Goal: Transaction & Acquisition: Purchase product/service

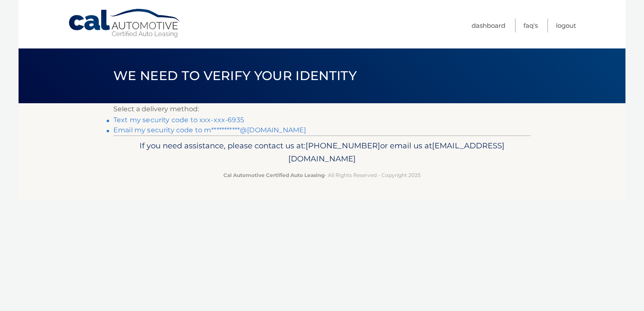
click at [160, 119] on link "Text my security code to xxx-xxx-6935" at bounding box center [178, 120] width 131 height 8
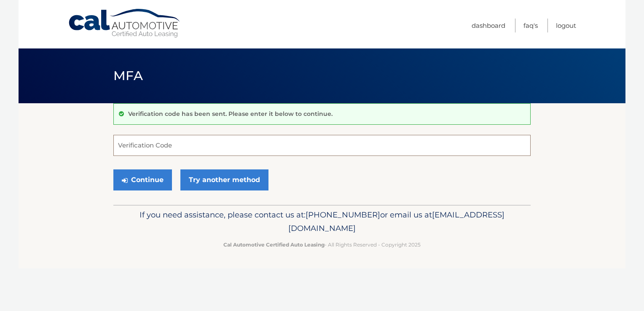
click at [129, 145] on input "Verification Code" at bounding box center [321, 145] width 417 height 21
type input "977823"
click at [141, 182] on button "Continue" at bounding box center [142, 179] width 59 height 21
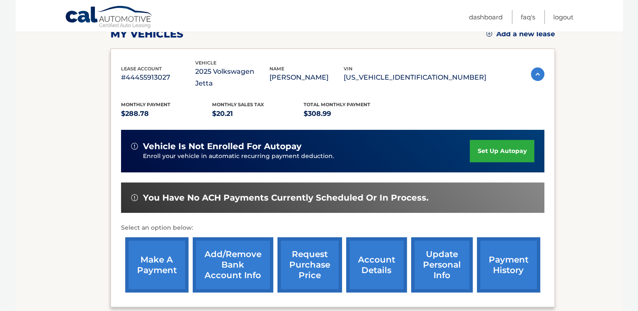
scroll to position [126, 0]
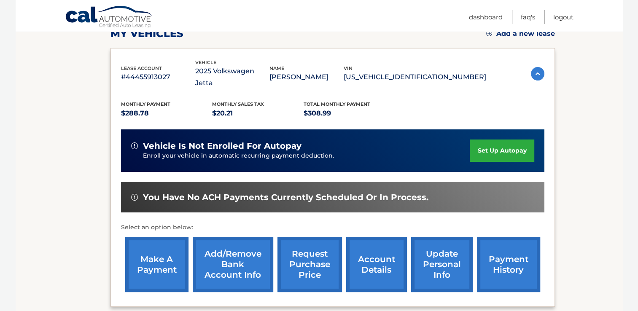
click at [506, 251] on link "payment history" at bounding box center [508, 264] width 63 height 55
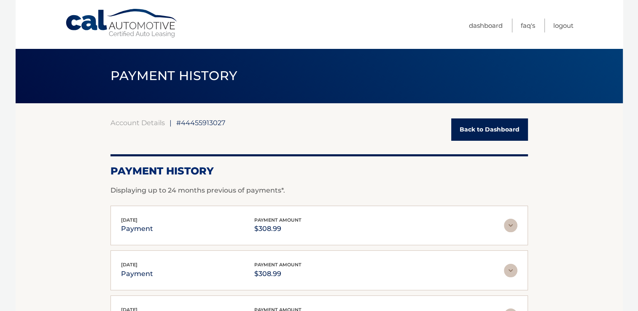
click at [495, 128] on link "Back to Dashboard" at bounding box center [489, 129] width 77 height 22
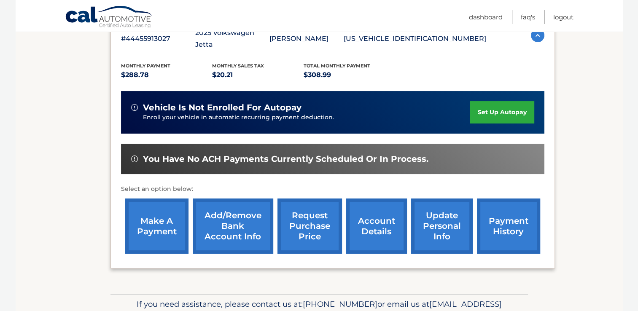
scroll to position [169, 0]
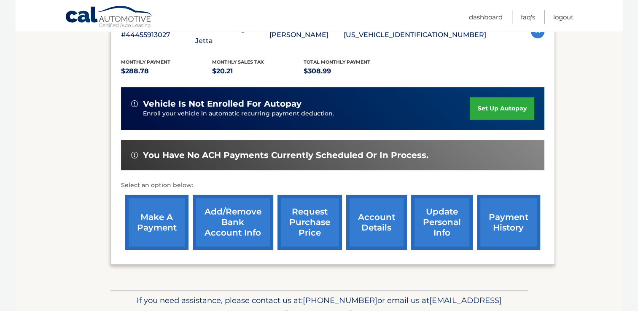
click at [159, 214] on link "make a payment" at bounding box center [156, 222] width 63 height 55
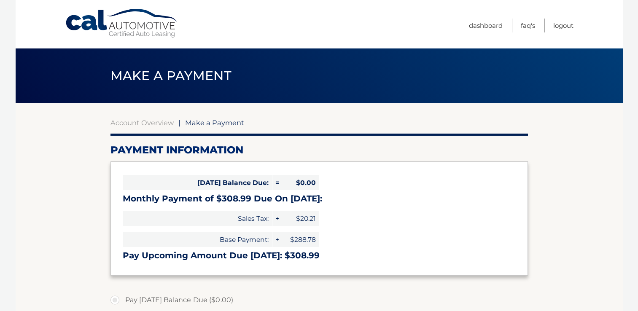
select select "YWQzYjBmOWYtNjdkNC00ZDVhLWJhYjYtOTJmZmMyMDIyNzBi"
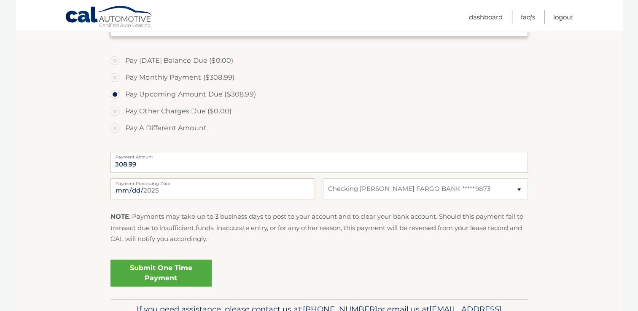
scroll to position [253, 0]
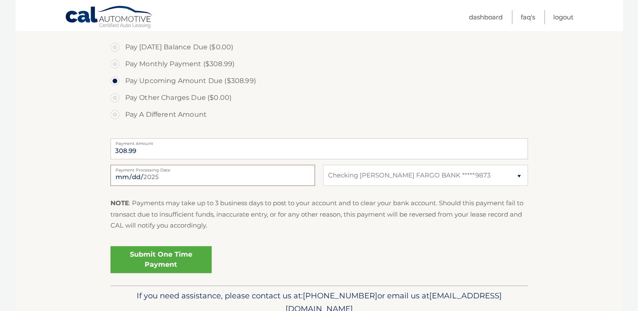
click at [159, 176] on input "[DATE]" at bounding box center [212, 175] width 204 height 21
type input "[DATE]"
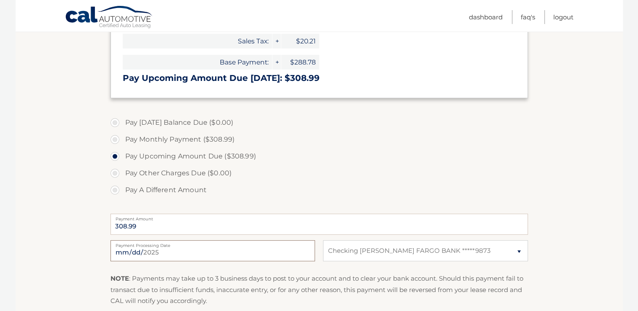
scroll to position [126, 0]
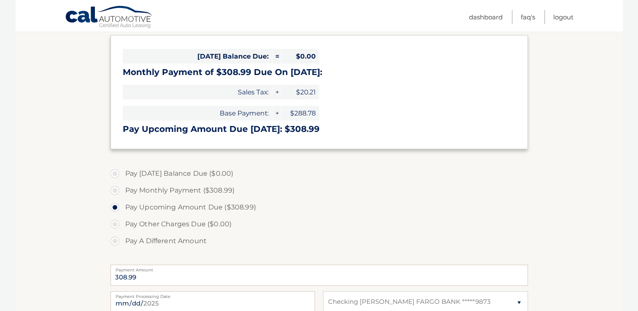
click at [116, 193] on label "Pay Monthly Payment ($308.99)" at bounding box center [318, 190] width 417 height 17
click at [116, 193] on input "Pay Monthly Payment ($308.99)" at bounding box center [118, 188] width 8 height 13
radio input "true"
click at [115, 208] on label "Pay Upcoming Amount Due ($308.99)" at bounding box center [318, 207] width 417 height 17
click at [115, 208] on input "Pay Upcoming Amount Due ($308.99)" at bounding box center [118, 205] width 8 height 13
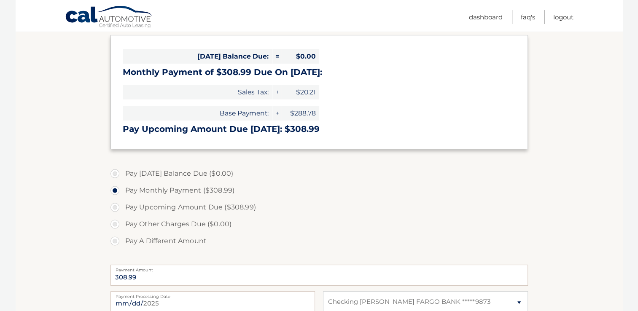
radio input "true"
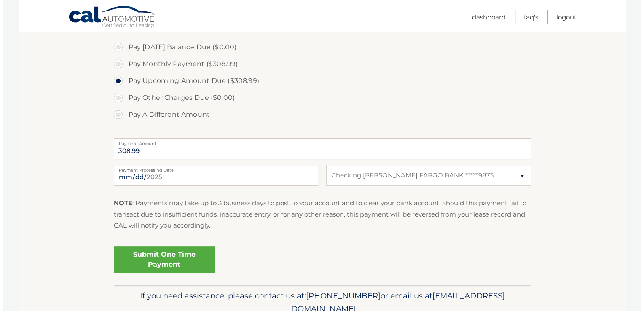
scroll to position [290, 0]
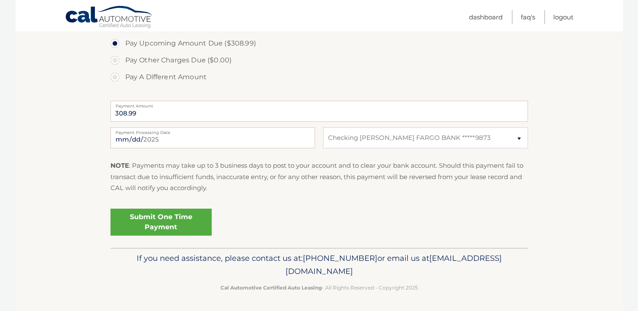
click at [162, 223] on link "Submit One Time Payment" at bounding box center [160, 222] width 101 height 27
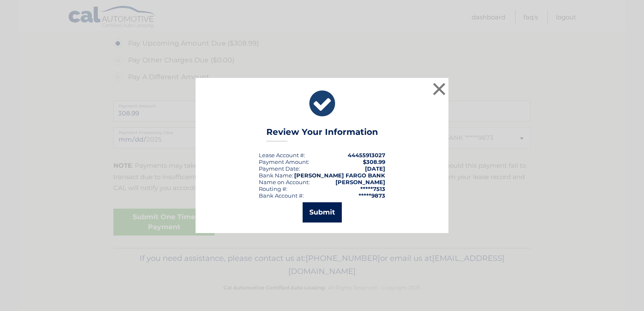
click at [324, 214] on button "Submit" at bounding box center [322, 212] width 39 height 20
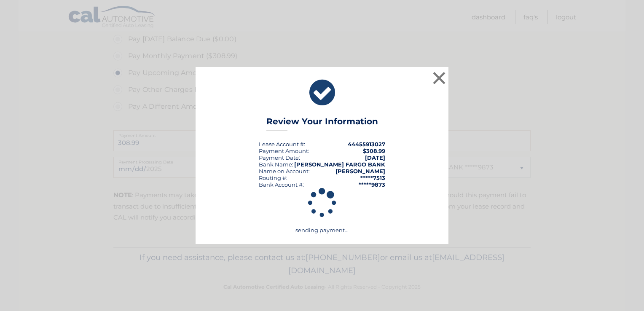
scroll to position [260, 0]
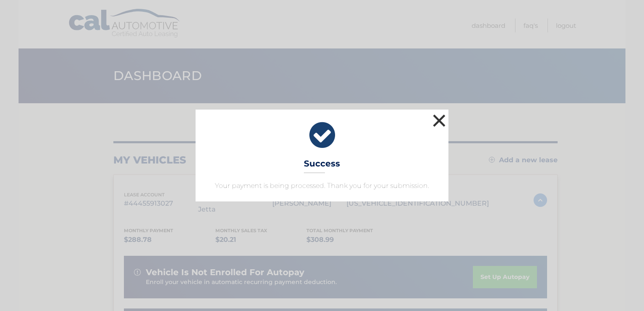
click at [439, 118] on button "×" at bounding box center [439, 120] width 17 height 17
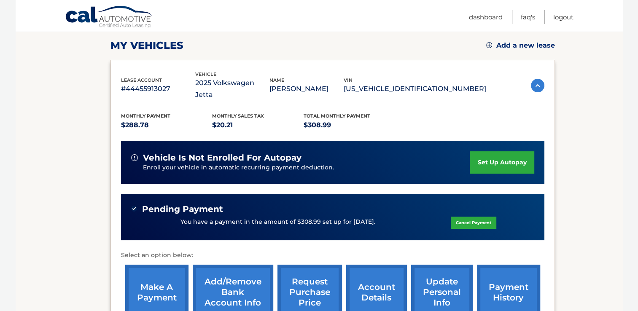
scroll to position [126, 0]
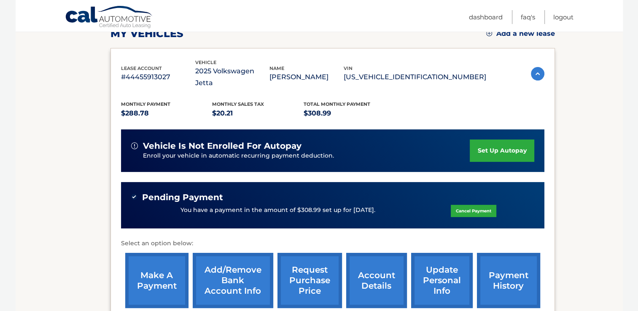
click at [476, 205] on link "Cancel Payment" at bounding box center [474, 211] width 46 height 12
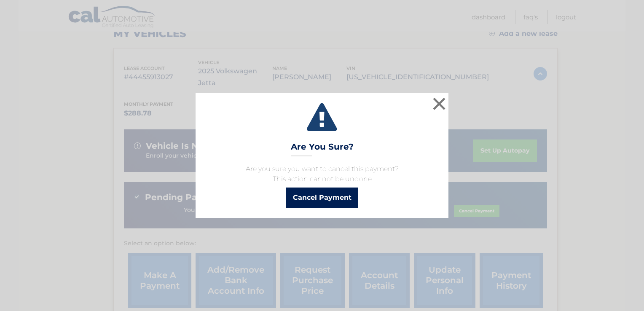
click at [323, 199] on button "Cancel Payment" at bounding box center [322, 198] width 72 height 20
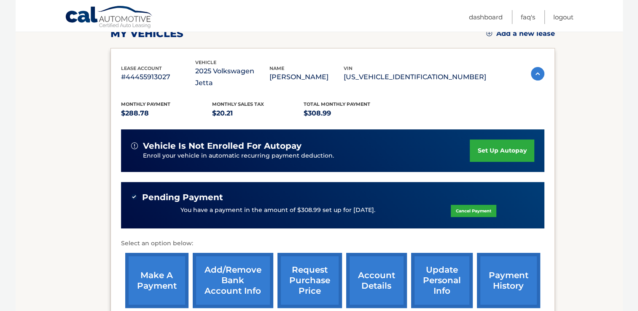
click at [156, 272] on link "make a payment" at bounding box center [156, 280] width 63 height 55
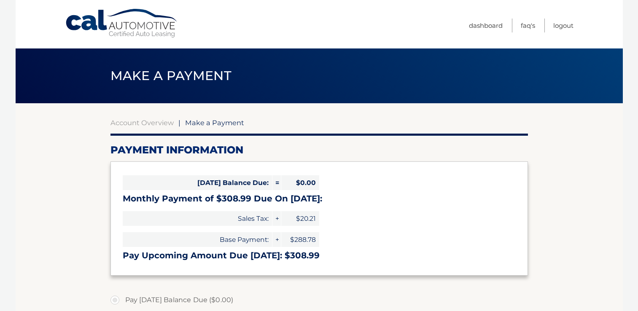
select select "YWQzYjBmOWYtNjdkNC00ZDVhLWJhYjYtOTJmZmMyMDIyNzBi"
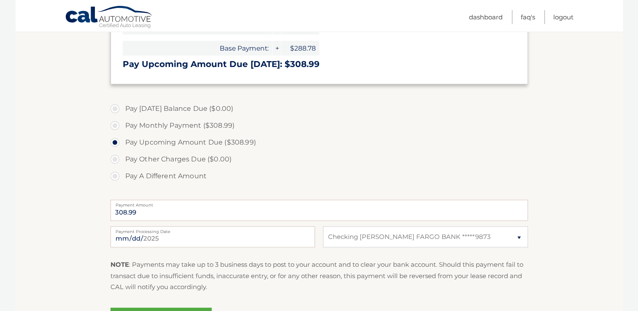
scroll to position [211, 0]
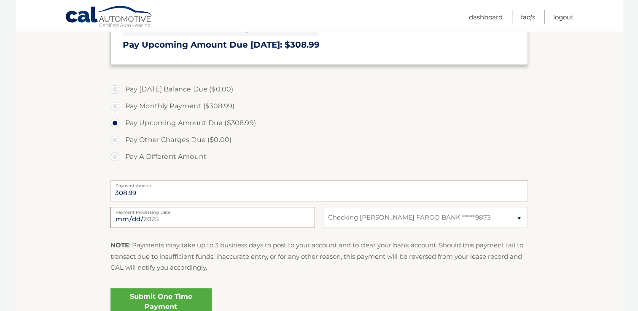
click at [238, 219] on input "2025-09-29" at bounding box center [212, 217] width 204 height 21
type input "2025-10-17"
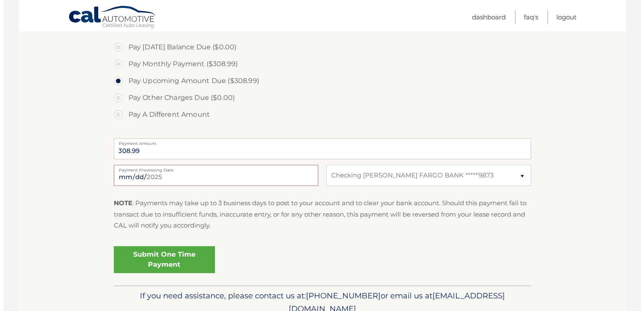
scroll to position [290, 0]
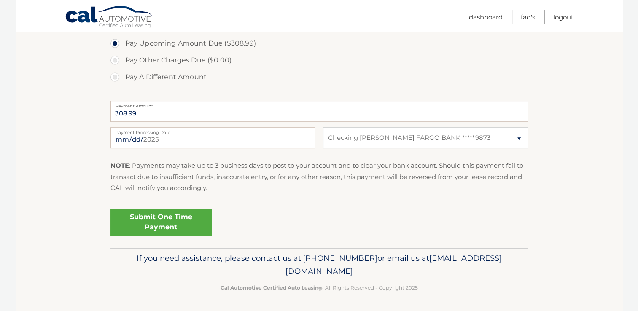
click at [164, 221] on link "Submit One Time Payment" at bounding box center [160, 222] width 101 height 27
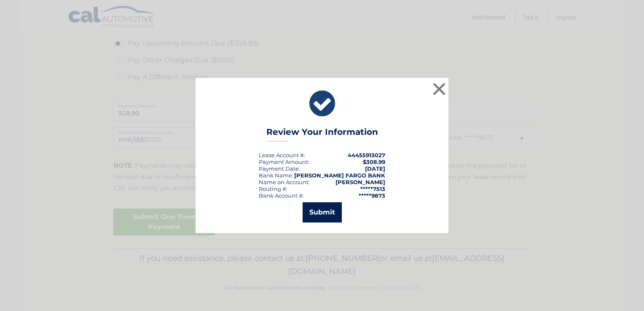
click at [314, 212] on button "Submit" at bounding box center [322, 212] width 39 height 20
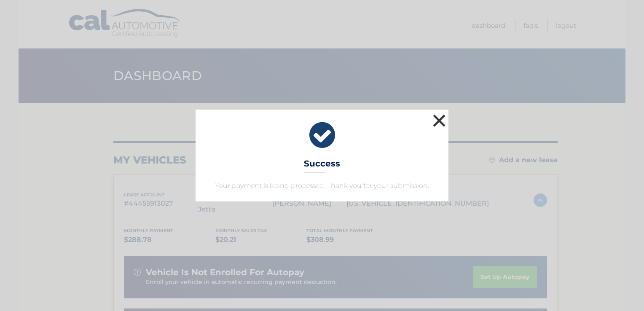
click at [441, 119] on button "×" at bounding box center [439, 120] width 17 height 17
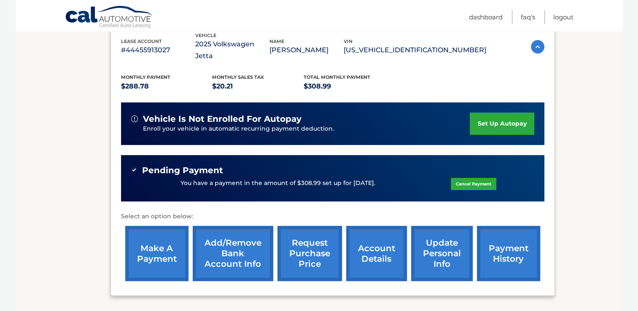
scroll to position [169, 0]
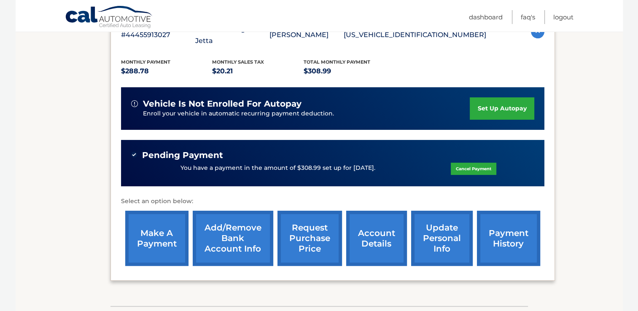
click at [504, 220] on link "payment history" at bounding box center [508, 238] width 63 height 55
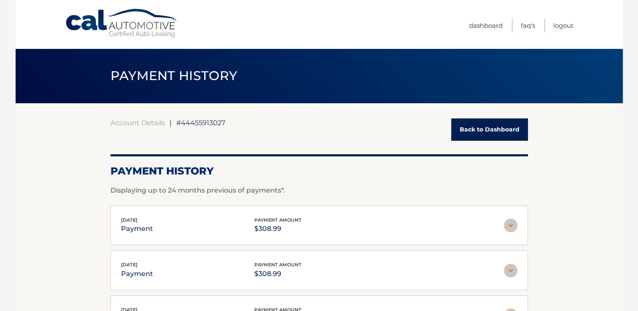
click at [484, 130] on link "Back to Dashboard" at bounding box center [489, 129] width 77 height 22
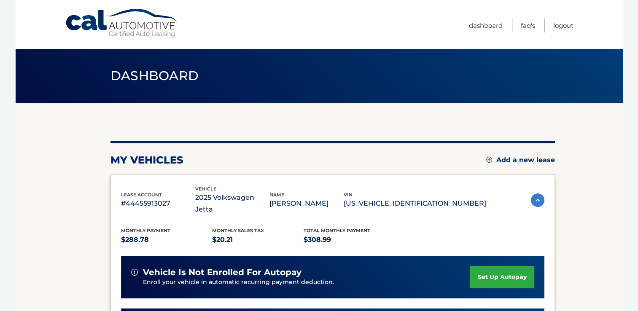
click at [561, 26] on link "Logout" at bounding box center [563, 26] width 20 height 14
